Goal: Task Accomplishment & Management: Use online tool/utility

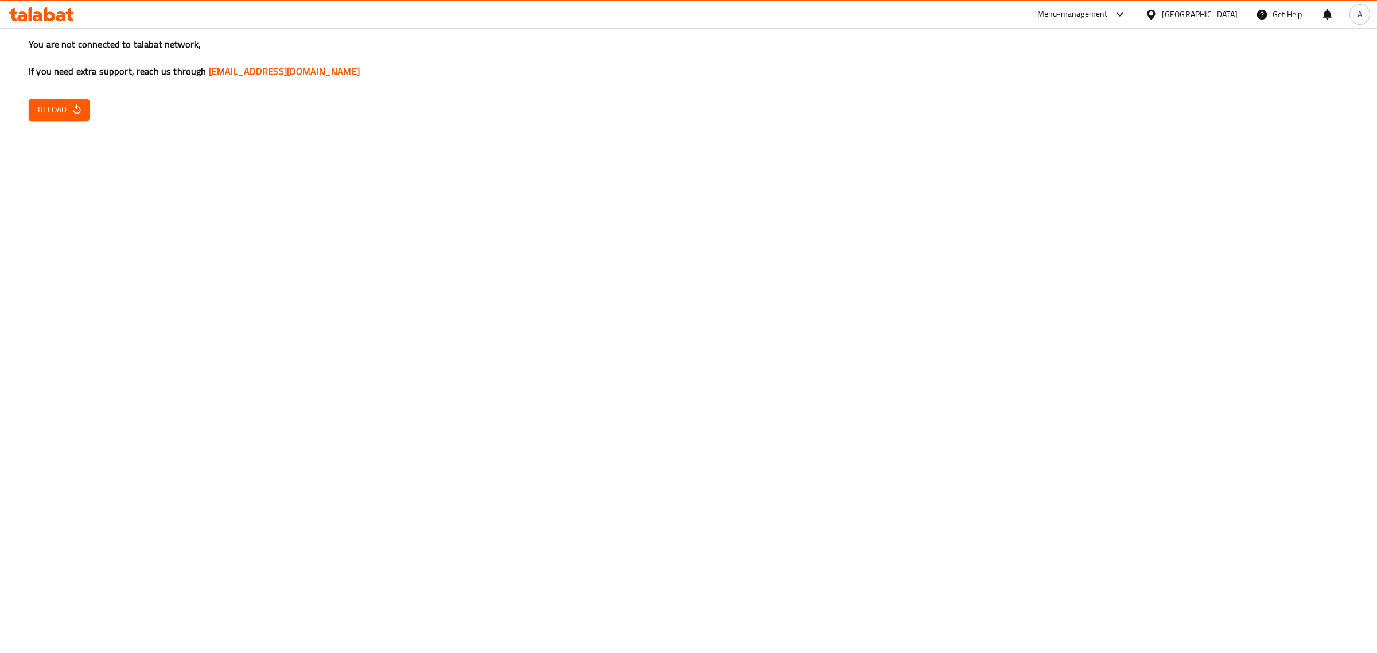
drag, startPoint x: 30, startPoint y: 123, endPoint x: 41, endPoint y: 116, distance: 13.2
click at [30, 123] on div "You are not connected to talabat network, If you need extra support, reach us t…" at bounding box center [688, 326] width 1377 height 653
click at [41, 116] on span "Reload" at bounding box center [59, 110] width 42 height 14
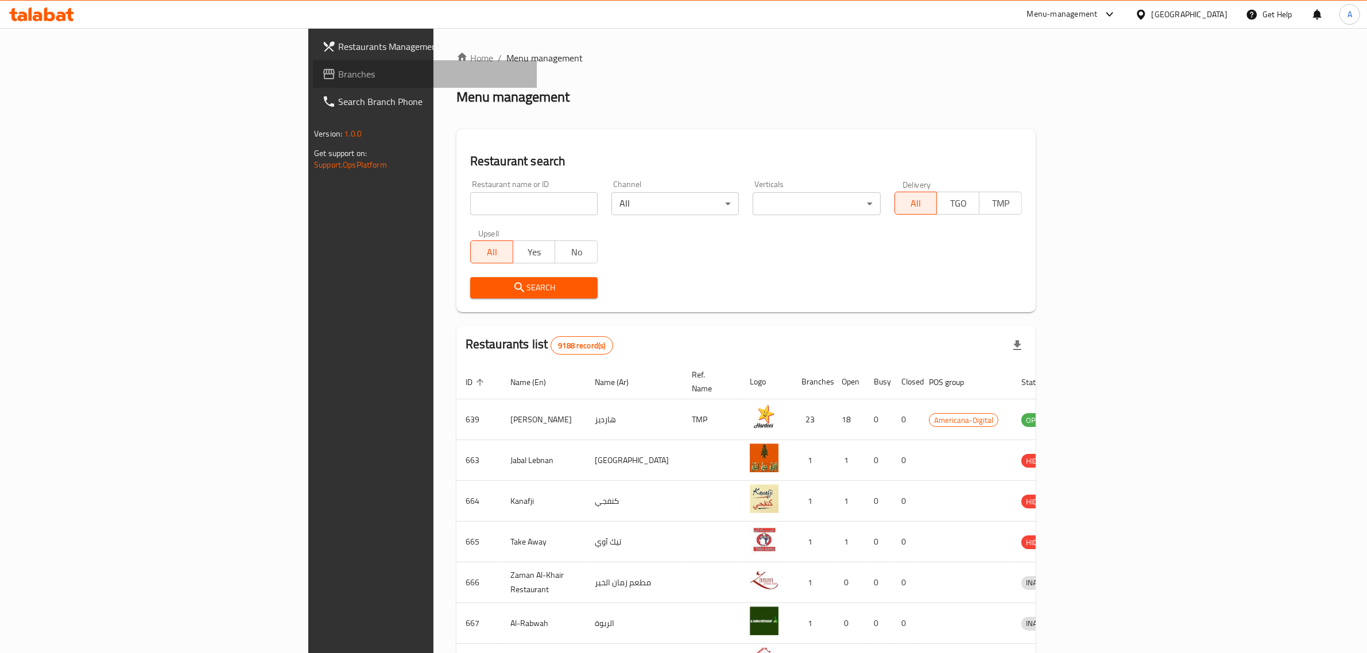
click at [313, 61] on link "Branches" at bounding box center [425, 74] width 224 height 28
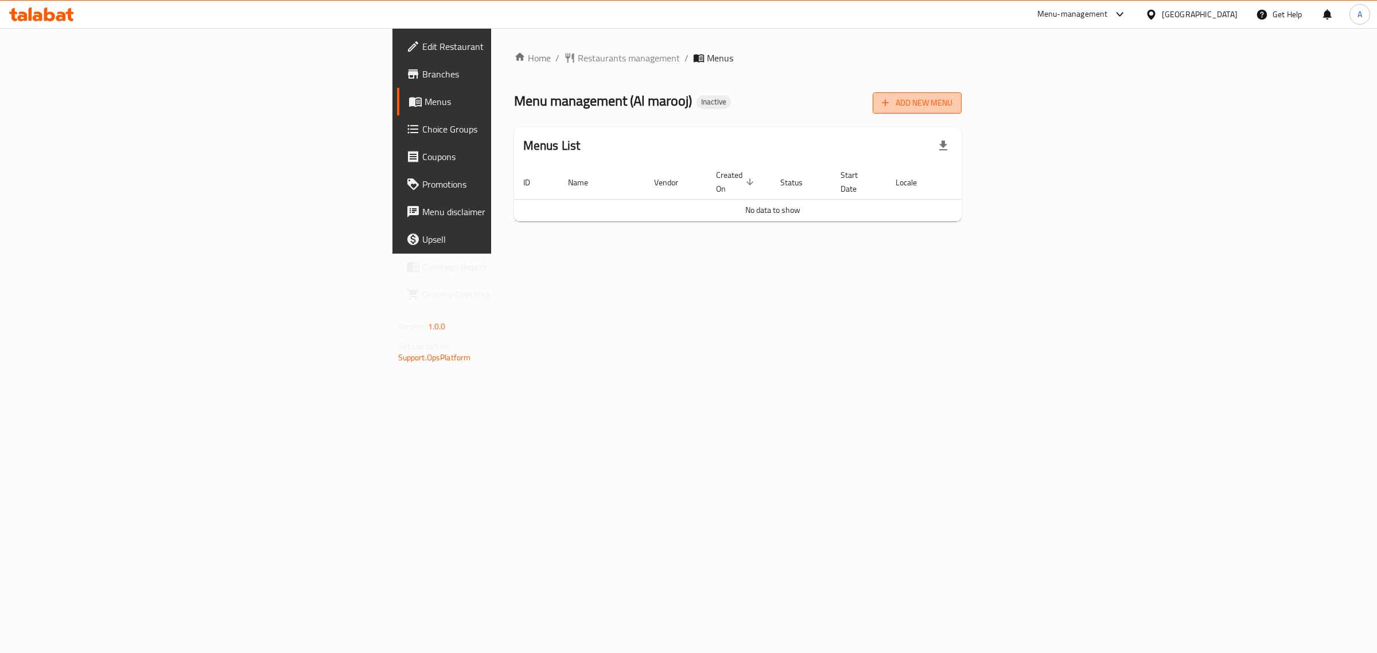
click at [953, 102] on span "Add New Menu" at bounding box center [917, 103] width 71 height 14
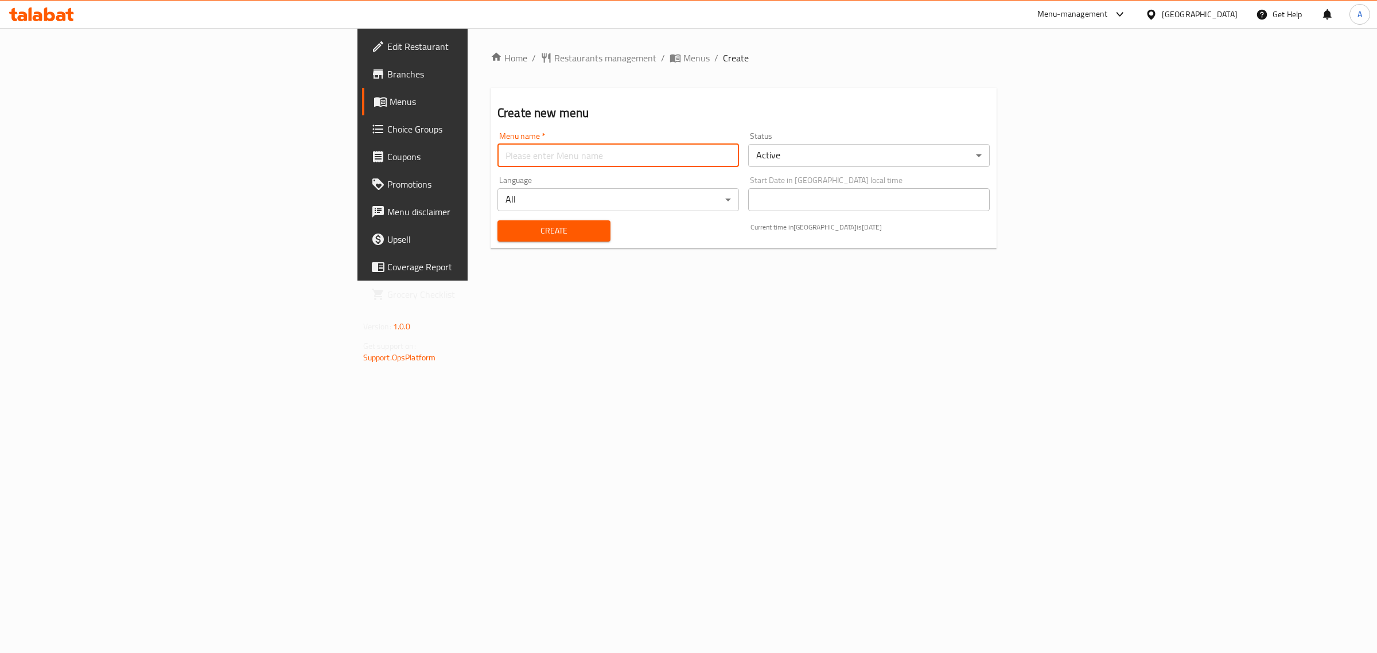
drag, startPoint x: 702, startPoint y: 152, endPoint x: 627, endPoint y: 169, distance: 76.6
click at [702, 152] on input "text" at bounding box center [619, 155] width 242 height 23
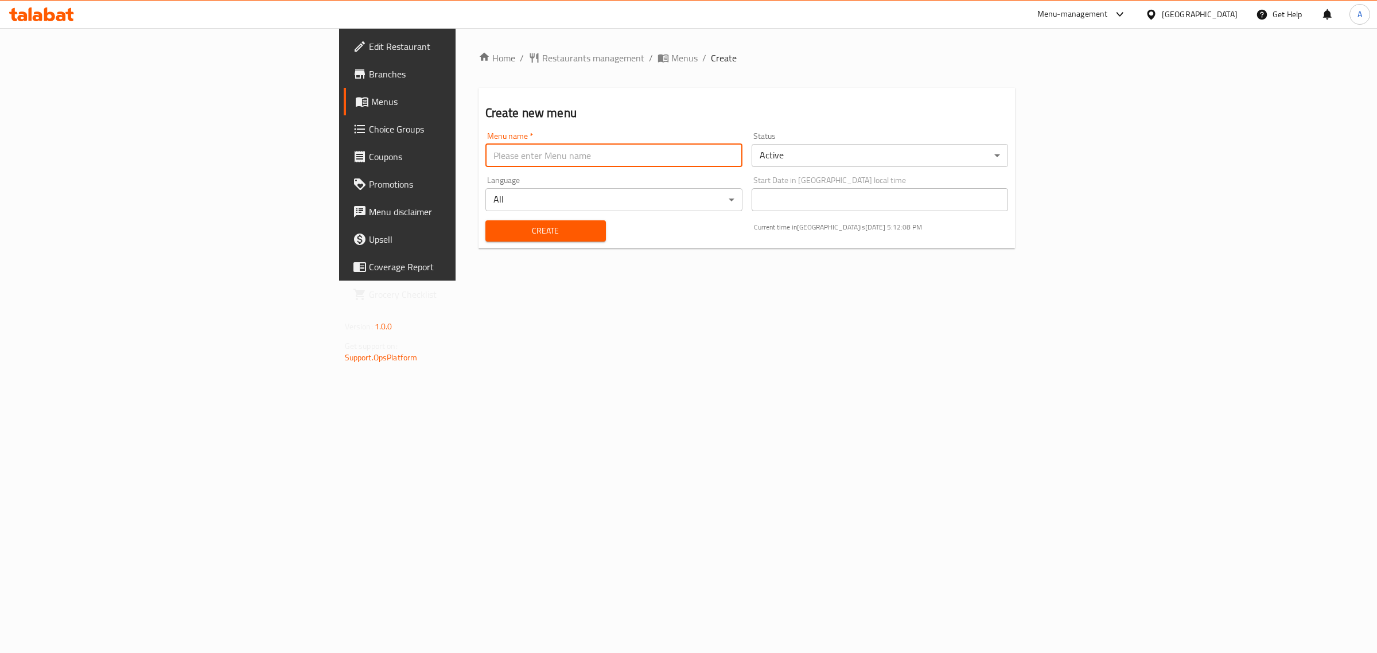
type input "1"
click at [495, 234] on span "Create" at bounding box center [546, 231] width 102 height 14
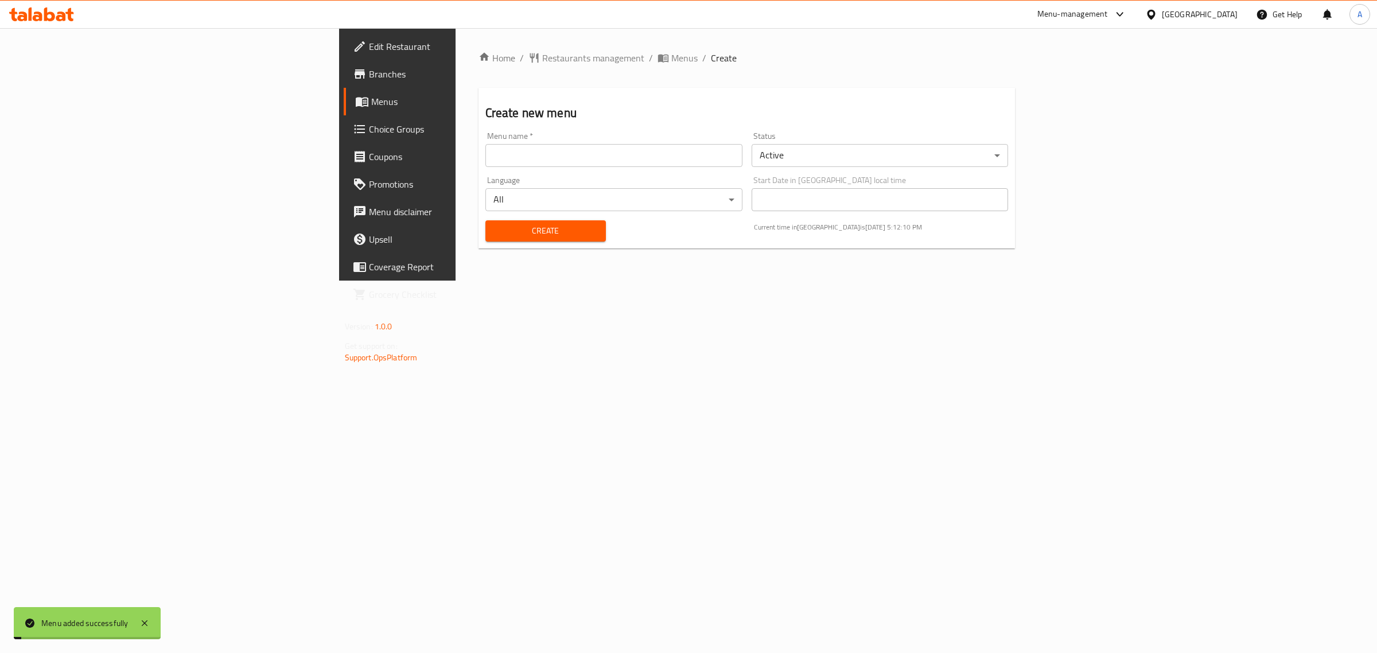
click at [344, 112] on link "Menus" at bounding box center [457, 102] width 226 height 28
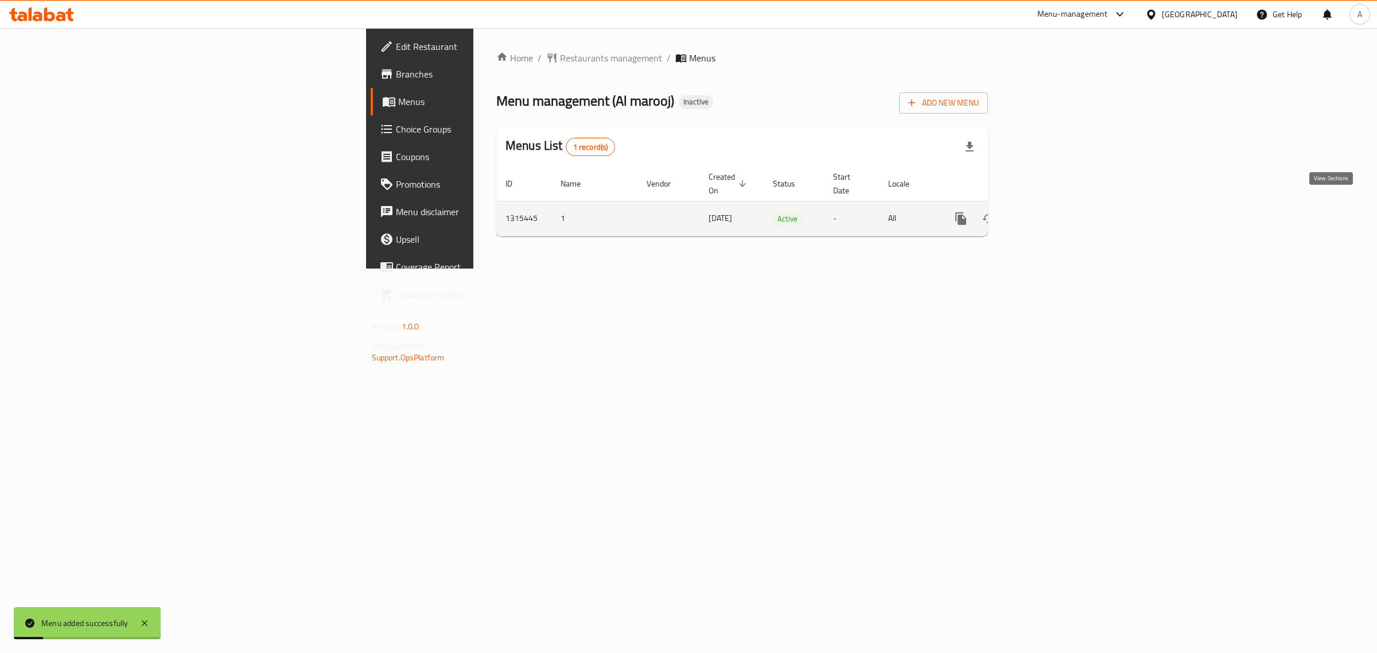
click at [1058, 205] on link "enhanced table" at bounding box center [1044, 219] width 28 height 28
